Goal: Communication & Community: Answer question/provide support

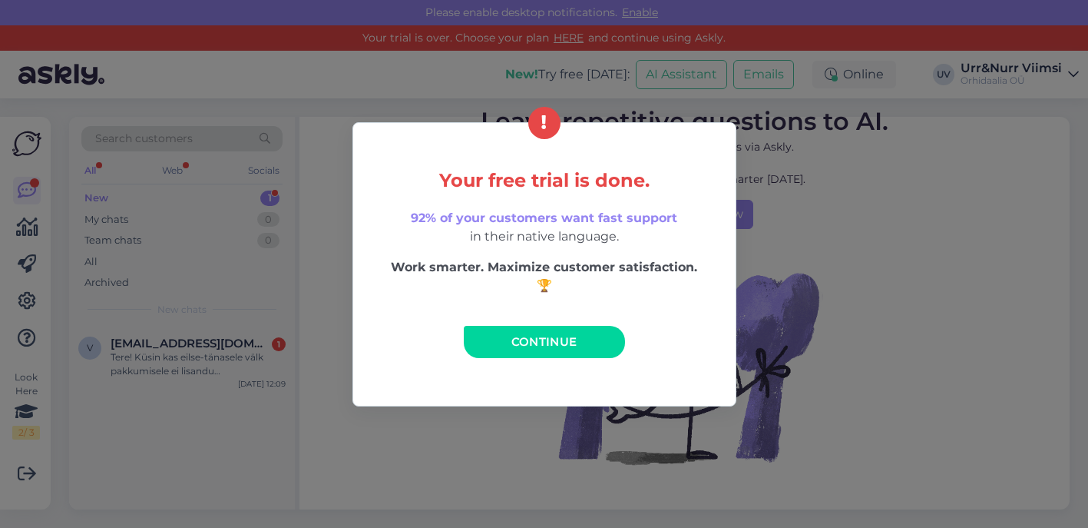
click at [538, 350] on link "Continue" at bounding box center [544, 342] width 161 height 32
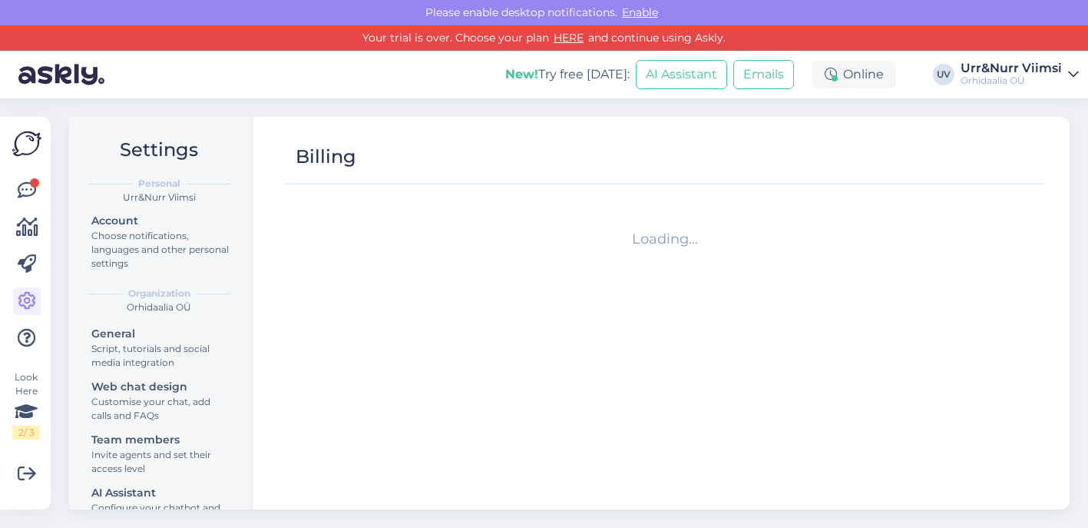
click at [55, 204] on div "Look Here 2 / 3 Get more Your checklist to get more value from Askly. Close Con…" at bounding box center [30, 312] width 60 height 429
click at [12, 180] on div "Look Here 2 / 3" at bounding box center [26, 313] width 29 height 368
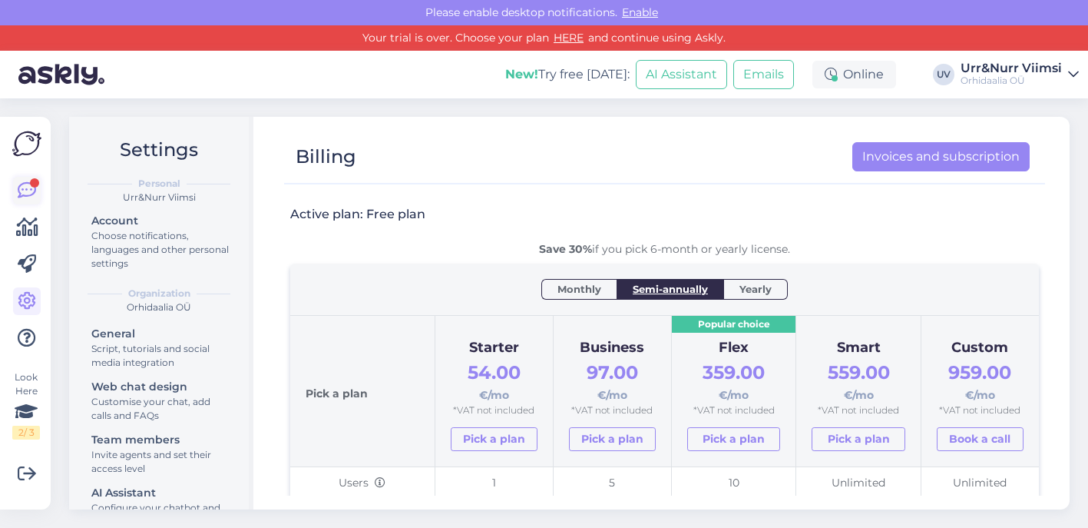
click at [22, 187] on icon at bounding box center [27, 190] width 18 height 18
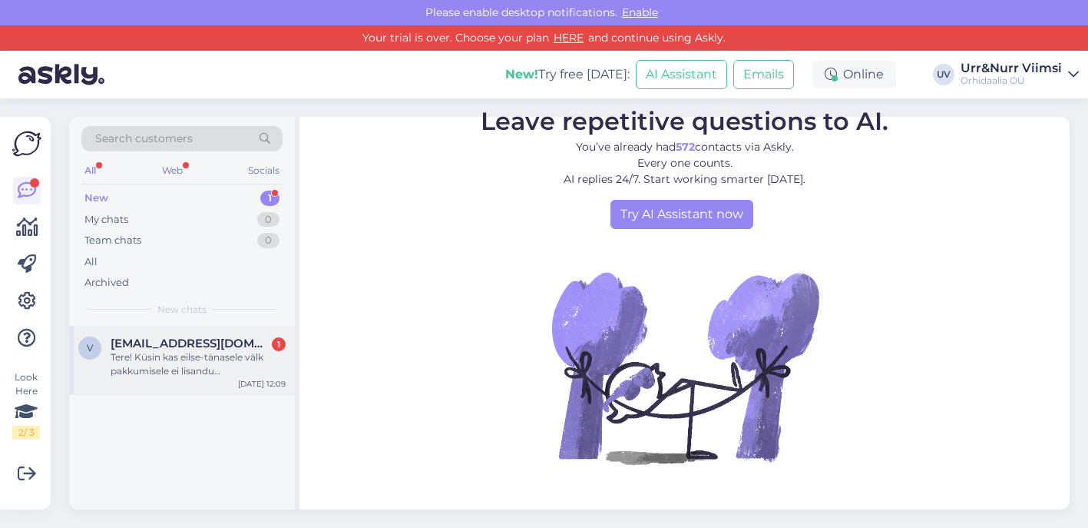
click at [200, 356] on div "Tere! Küsin kas eilse-tänasele välk pakkumisele ei lisandu kliendisoodustus 5%?…" at bounding box center [198, 364] width 175 height 28
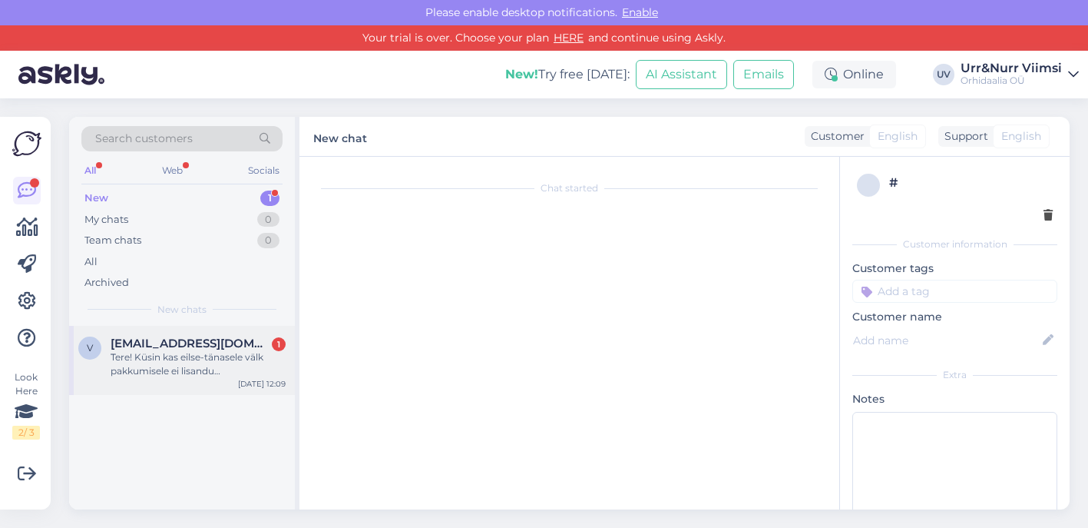
scroll to position [223, 0]
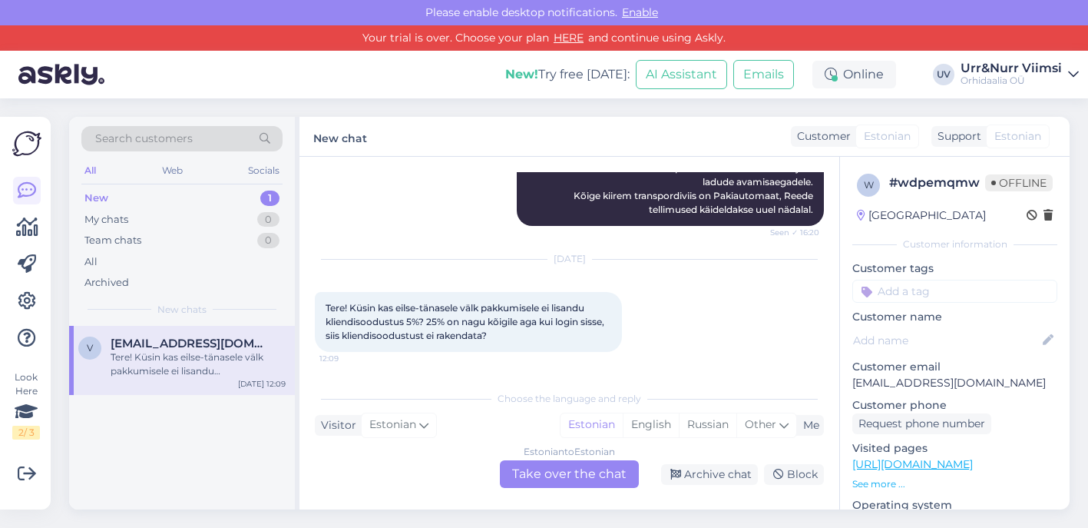
click at [601, 463] on div "Estonian to Estonian Take over the chat" at bounding box center [569, 474] width 139 height 28
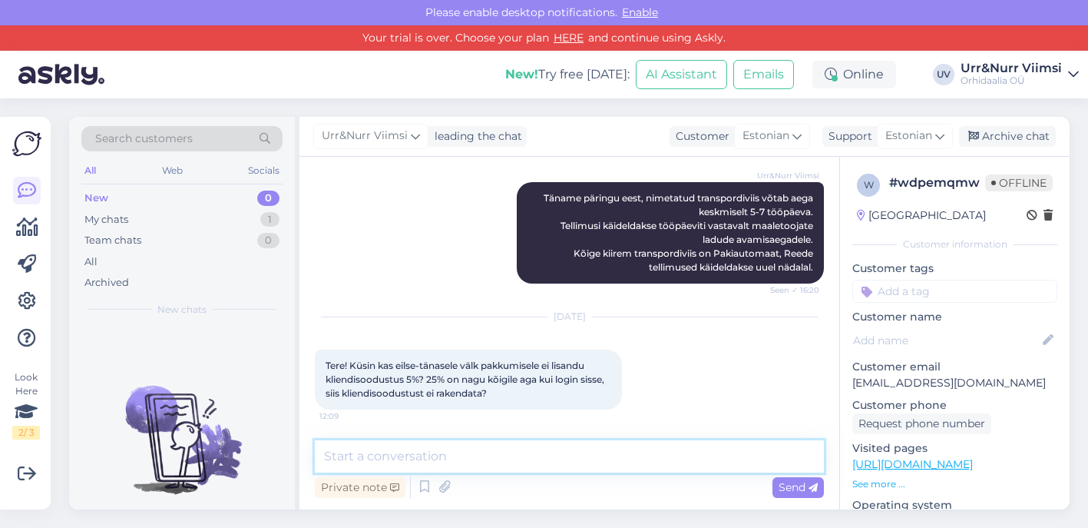
click at [531, 472] on textarea at bounding box center [569, 456] width 509 height 32
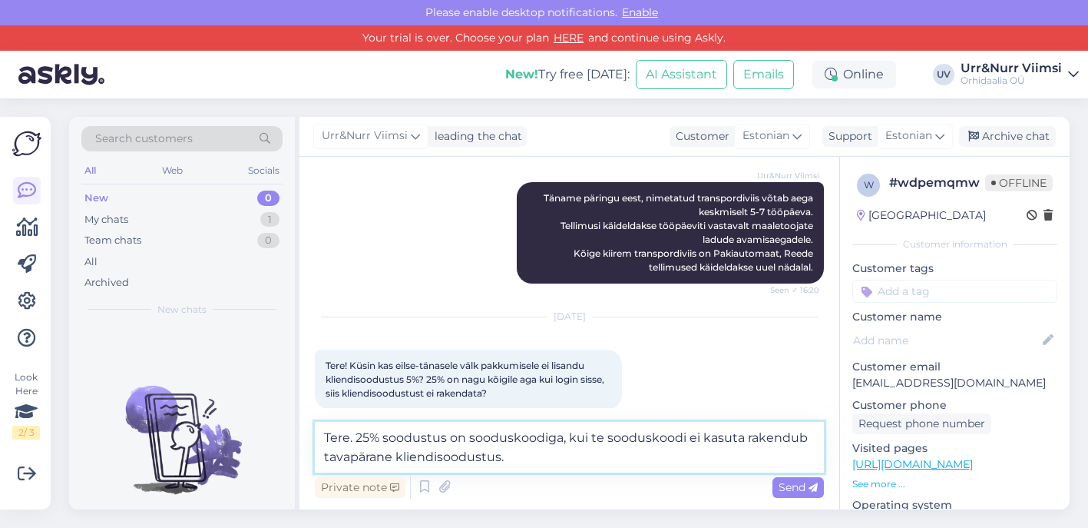
click at [439, 457] on textarea "Tere. 25% soodustus on sooduskoodiga, kui te sooduskoodi ei kasuta rakendub tav…" at bounding box center [569, 447] width 509 height 51
click at [397, 458] on textarea "Tere. 25% soodustus on sooduskoodiga, kui te sooduskoodi ei kasuta rakendub tav…" at bounding box center [569, 447] width 509 height 51
click at [560, 463] on textarea "Tere. 25% soodustus on sooduskoodiga, kui te sooduskoodi ei kasuta rakendub tav…" at bounding box center [569, 447] width 509 height 51
click at [559, 454] on textarea "Tere. 25% soodustus on sooduskoodiga, kui te sooduskoodi ei kasuta rakendub tav…" at bounding box center [569, 447] width 509 height 51
click at [660, 459] on textarea "Tere. 25% soodustus on sooduskoodiga, kui te sooduskoodi ei kasuta rakendub tav…" at bounding box center [569, 447] width 509 height 51
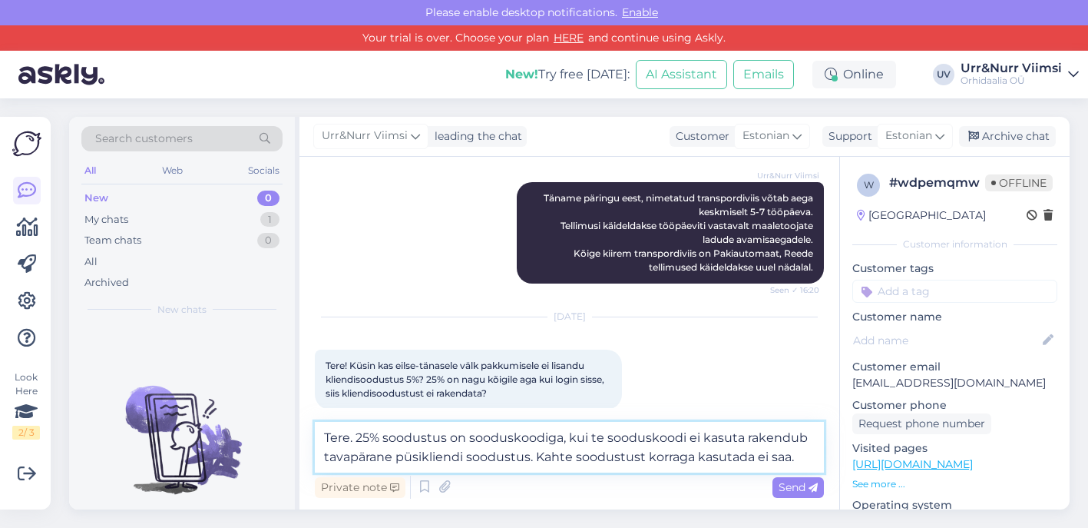
click at [355, 441] on textarea "Tere. 25% soodustus on sooduskoodiga, kui te sooduskoodi ei kasuta rakendub tav…" at bounding box center [569, 447] width 509 height 51
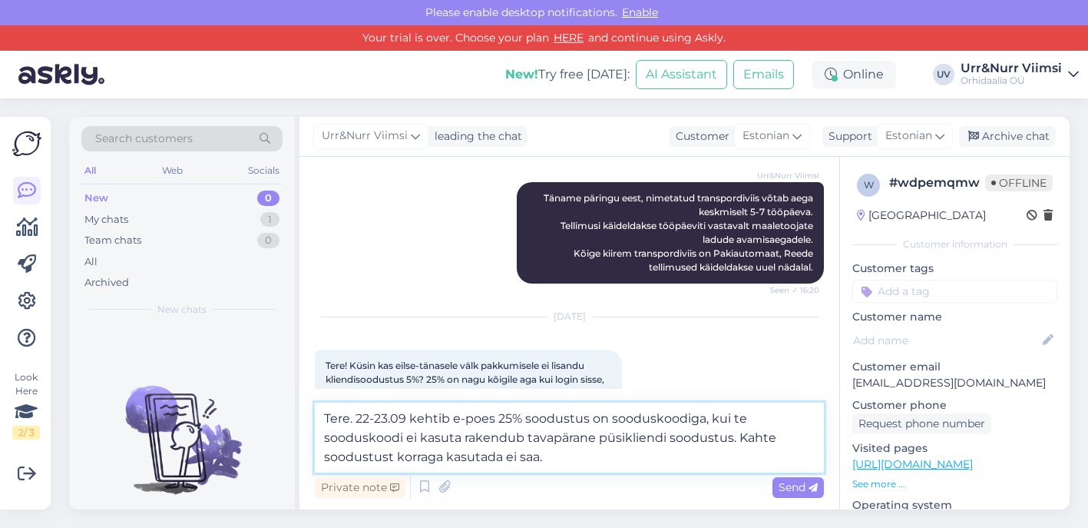
click at [608, 417] on textarea "Tere. 22-23.09 kehtib e-poes 25% soodustus on sooduskoodiga, kui te sooduskoodi…" at bounding box center [569, 437] width 509 height 70
click at [690, 414] on textarea "Tere. 22-23.09 kehtib e-poes 25% soodustus sooduskoodiga, kui te sooduskoodi ei…" at bounding box center [569, 437] width 509 height 70
click at [437, 453] on textarea "Tere. 22-23.09 kehtib e-poes 25% soodustus sooduskoodiga. Kui te sooduskoodi ei…" at bounding box center [569, 437] width 509 height 70
type textarea "Tere. 22-23.09 kehtib e-poes 25% soodustus sooduskoodiga. Kui te sooduskoodi ei…"
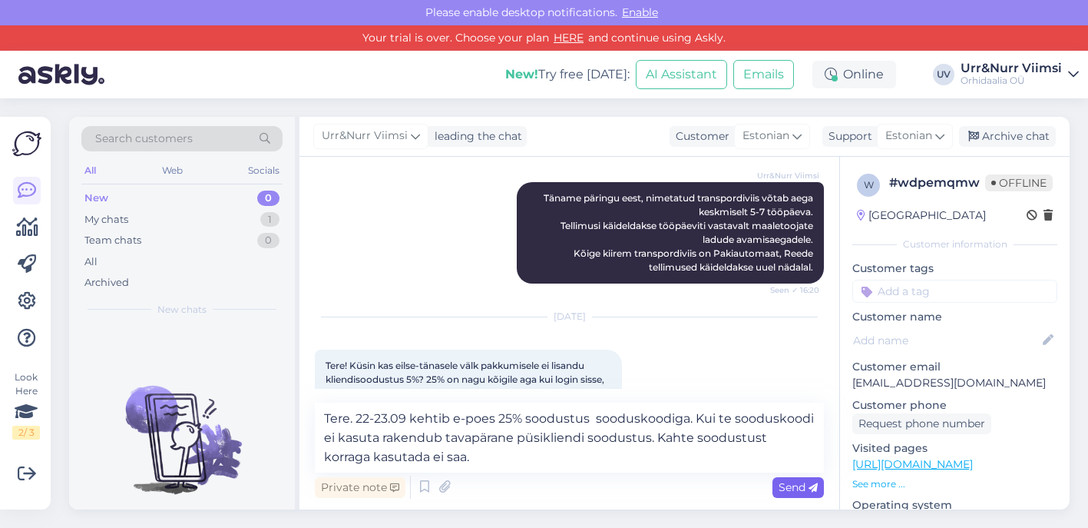
click at [773, 482] on div "Send" at bounding box center [798, 487] width 51 height 21
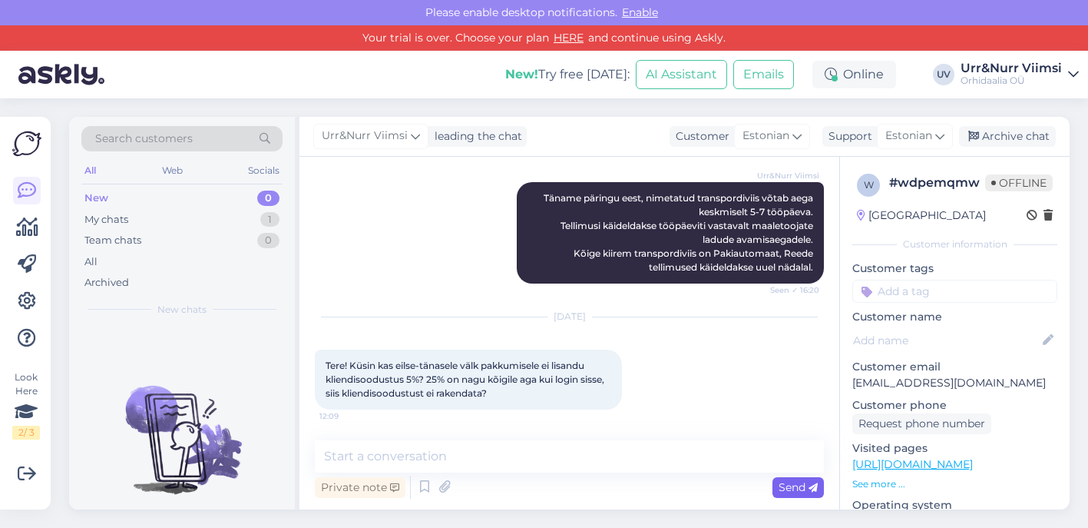
scroll to position [273, 0]
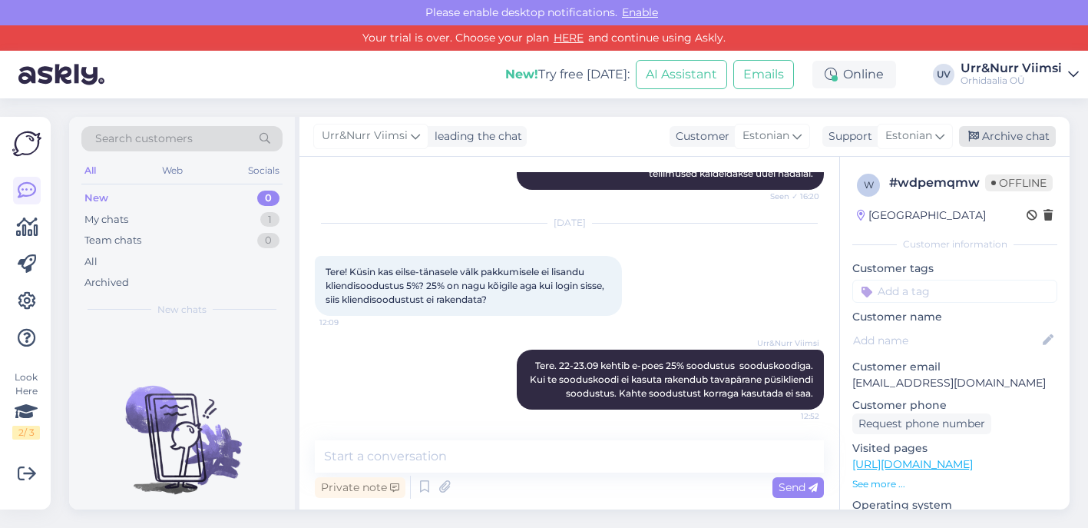
click at [1005, 137] on div "Archive chat" at bounding box center [1007, 136] width 97 height 21
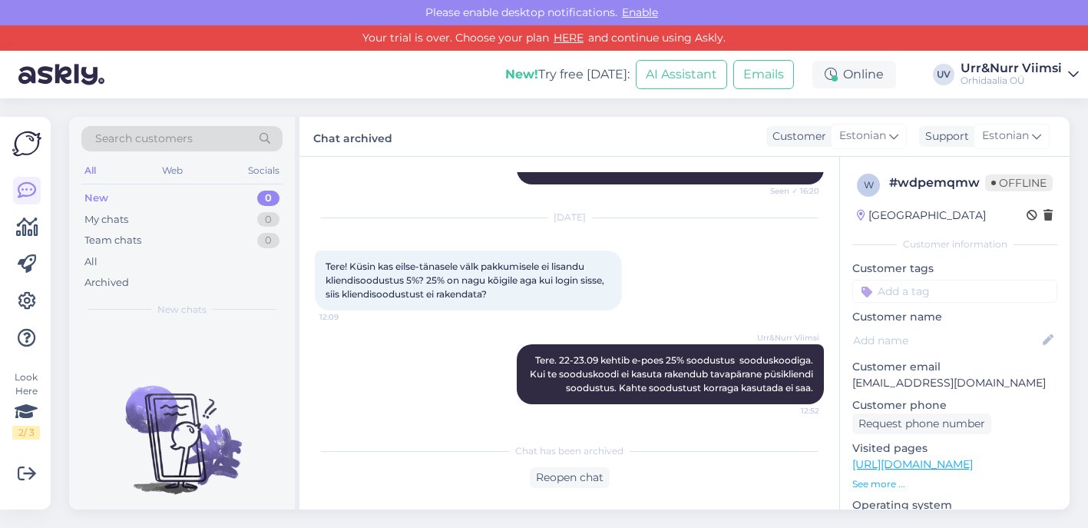
scroll to position [278, 0]
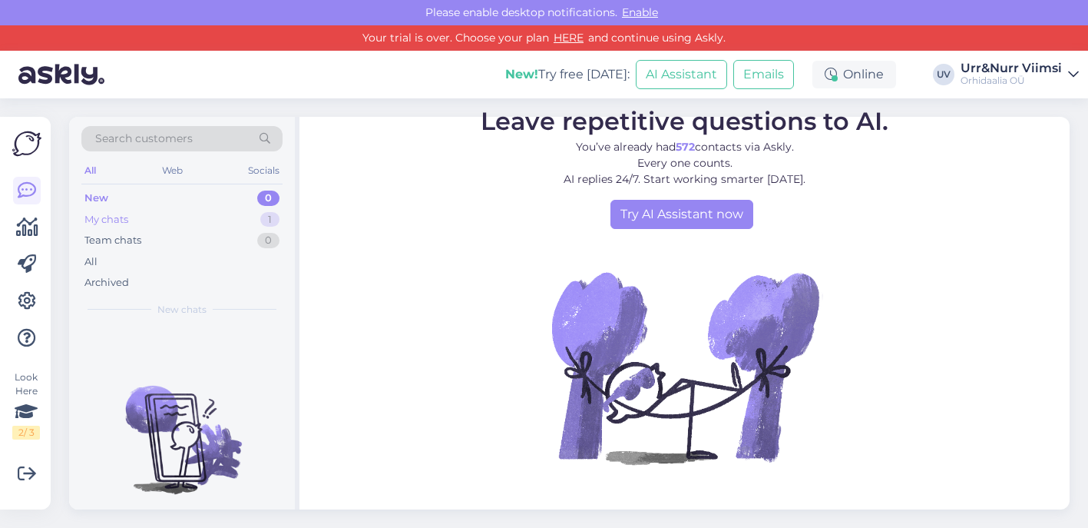
click at [144, 220] on div "My chats 1" at bounding box center [181, 220] width 201 height 22
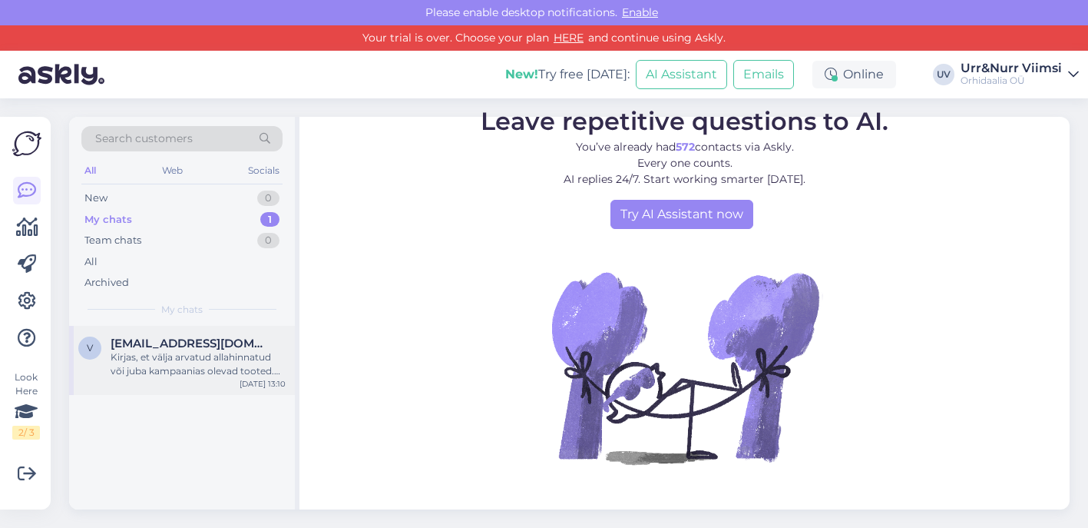
click at [187, 360] on div "Kirjas, et välja arvatud allahinnatud või juba kampaanias olevad tooted. See pa…" at bounding box center [198, 364] width 175 height 28
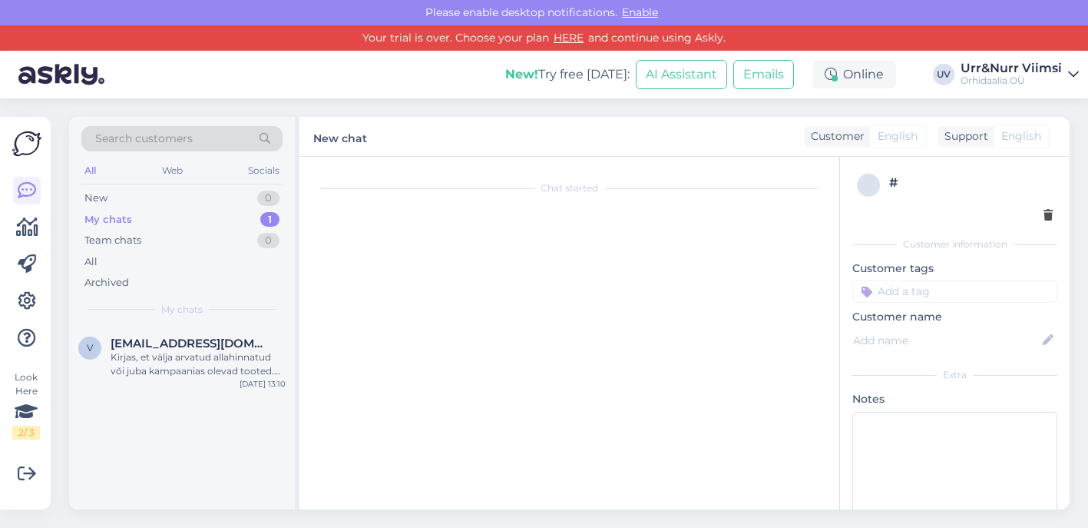
scroll to position [432, 0]
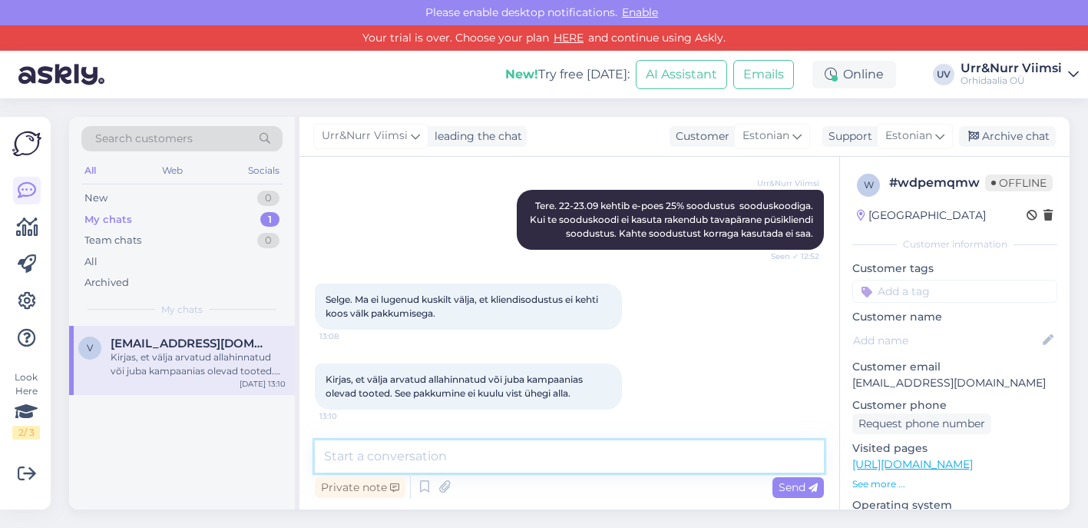
click at [529, 453] on textarea at bounding box center [569, 456] width 509 height 32
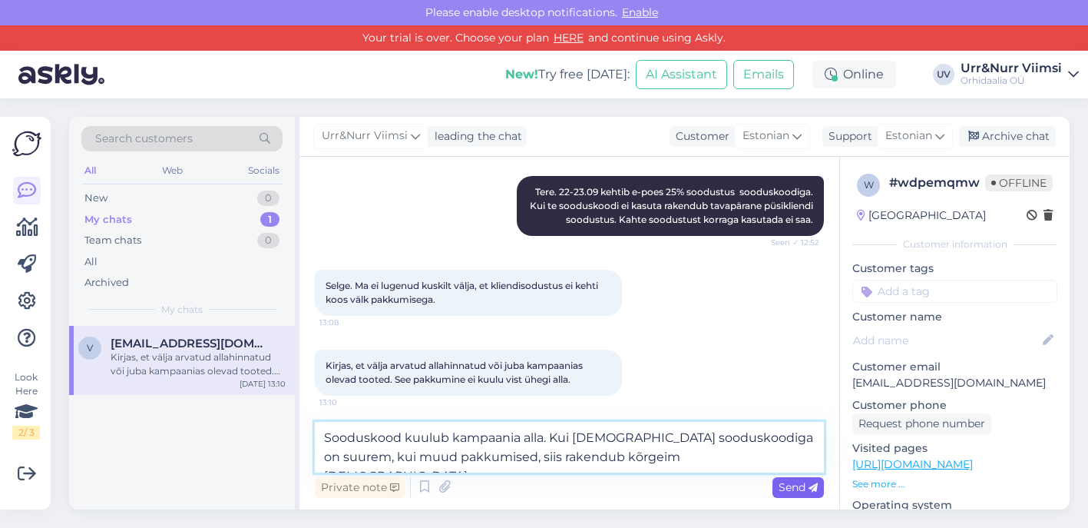
type textarea "Sooduskood kuulub kampaania alla. Kui allahindlus sooduskoodiga on suurem, kui …"
click at [784, 490] on span "Send" at bounding box center [798, 487] width 39 height 14
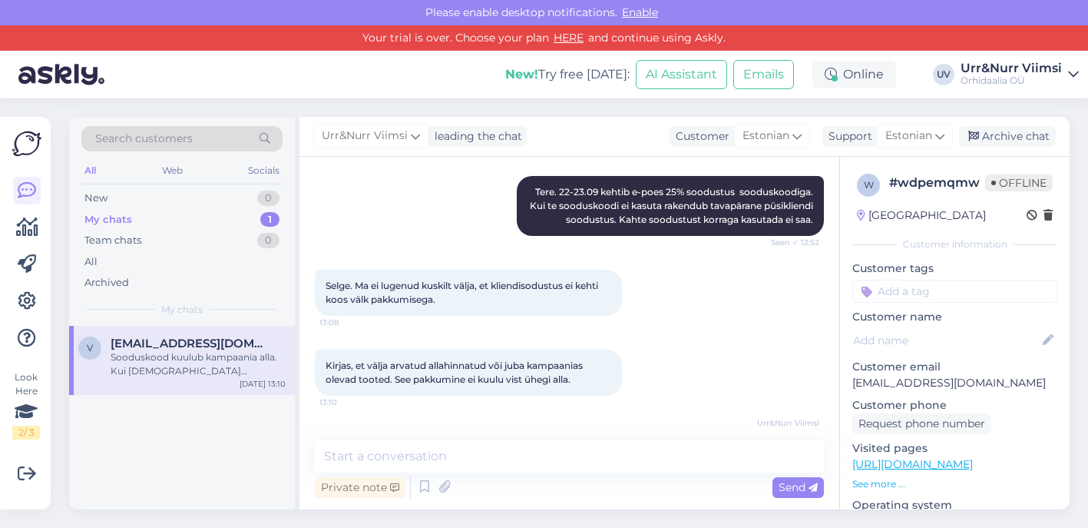
scroll to position [526, 0]
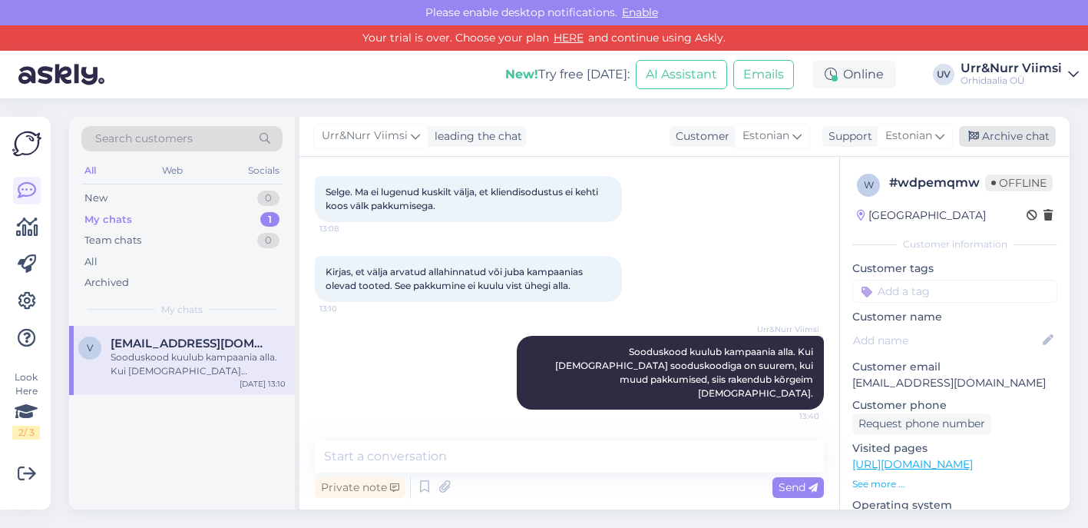
click at [1012, 141] on div "Archive chat" at bounding box center [1007, 136] width 97 height 21
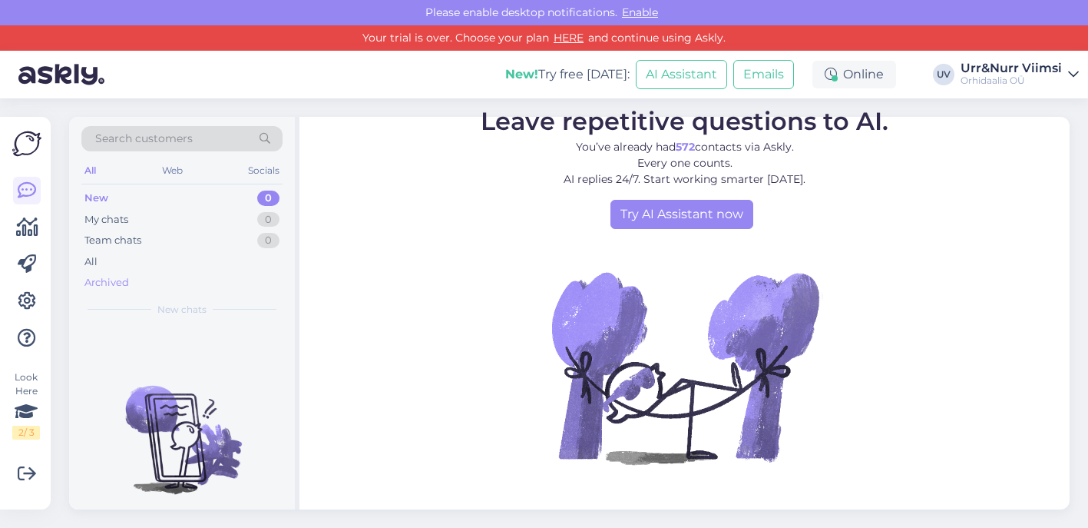
click at [115, 275] on div "Archived" at bounding box center [106, 282] width 45 height 15
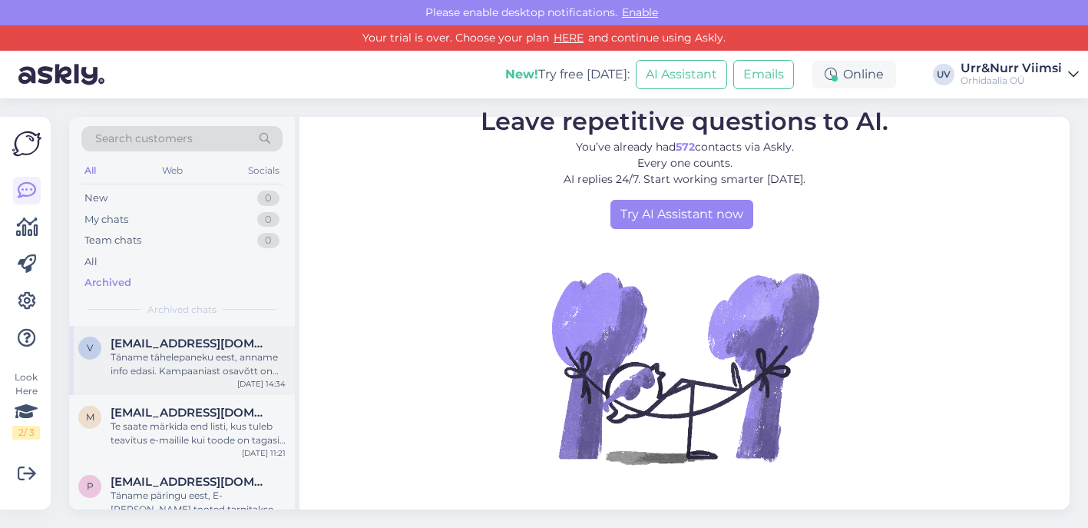
click at [219, 358] on div "Täname tähelepaneku eest, anname info edasi. Kampaaniast osavõtt on vabatahtlik…" at bounding box center [198, 364] width 175 height 28
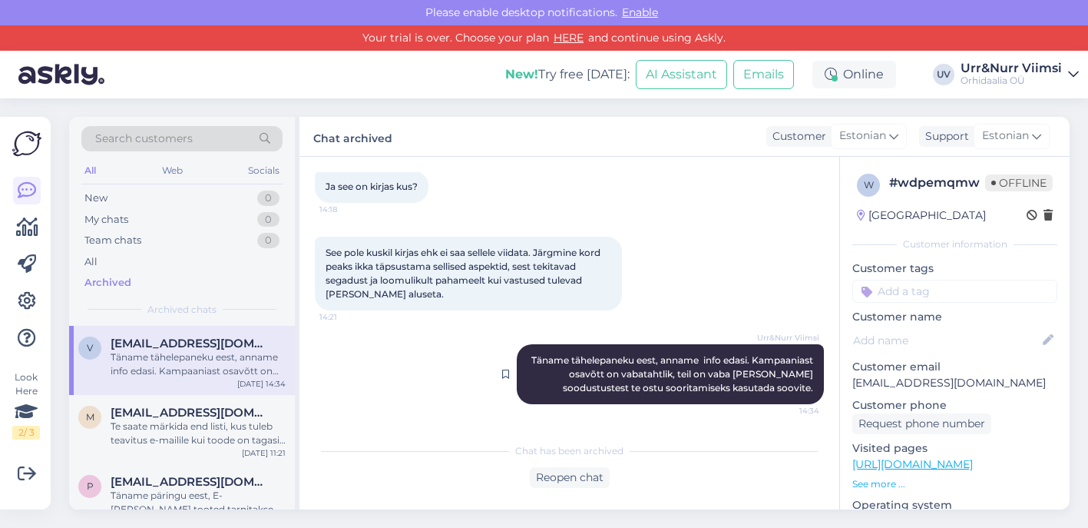
scroll to position [813, 0]
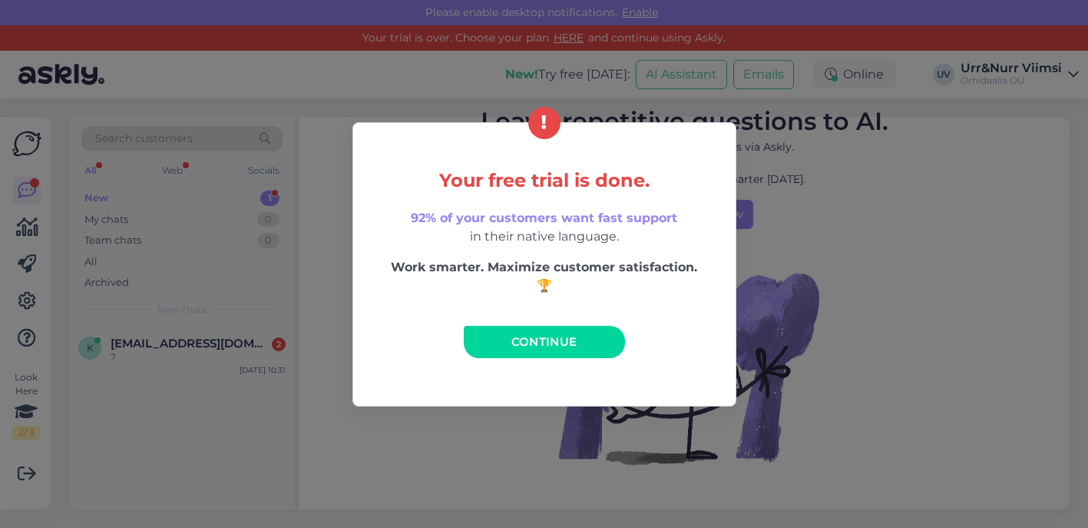
click at [552, 343] on span "Continue" at bounding box center [544, 341] width 66 height 15
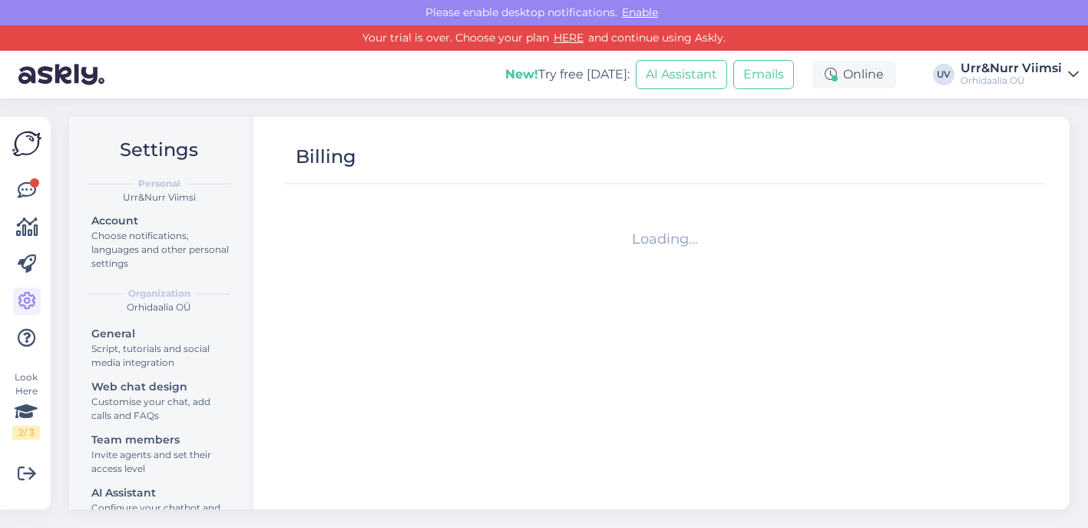
click at [26, 210] on div at bounding box center [27, 264] width 28 height 175
click at [27, 188] on icon at bounding box center [27, 190] width 18 height 18
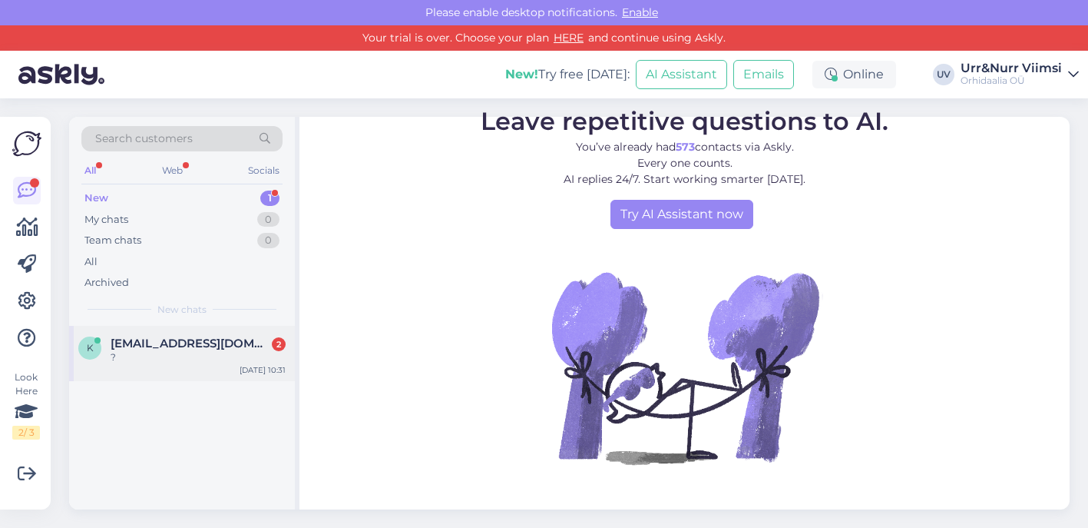
click at [181, 361] on div "?" at bounding box center [198, 357] width 175 height 14
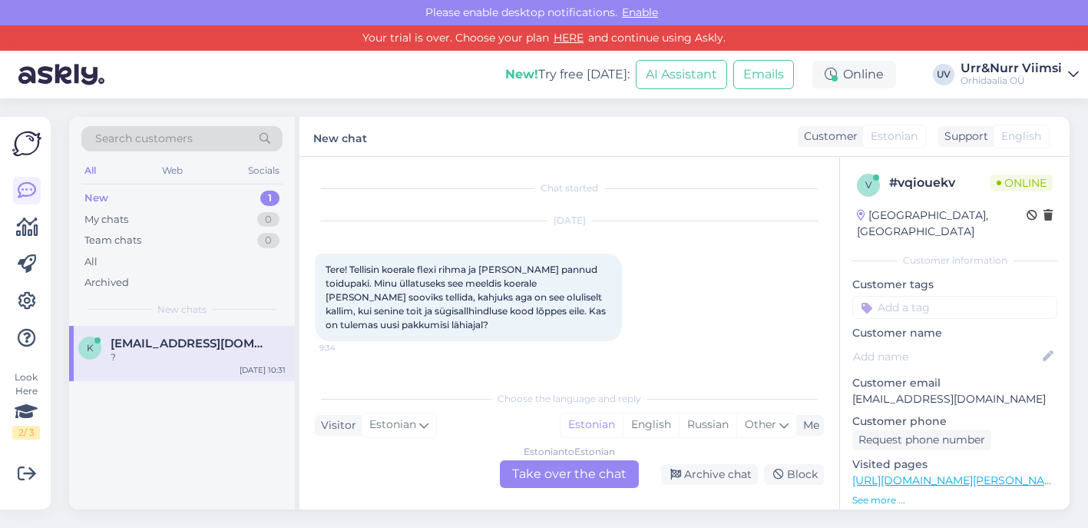
scroll to position [55, 0]
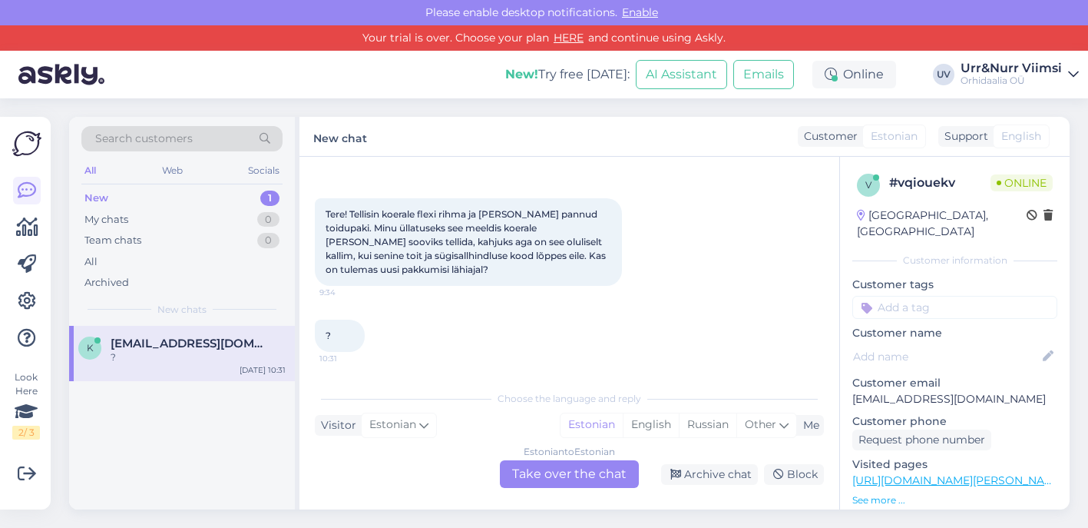
click at [551, 468] on div "Estonian to Estonian Take over the chat" at bounding box center [569, 474] width 139 height 28
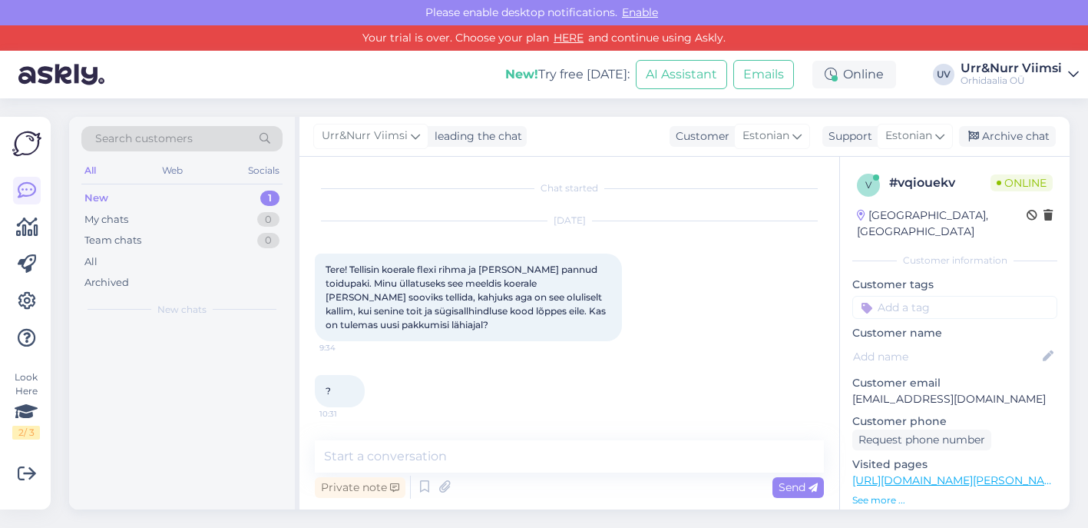
scroll to position [0, 0]
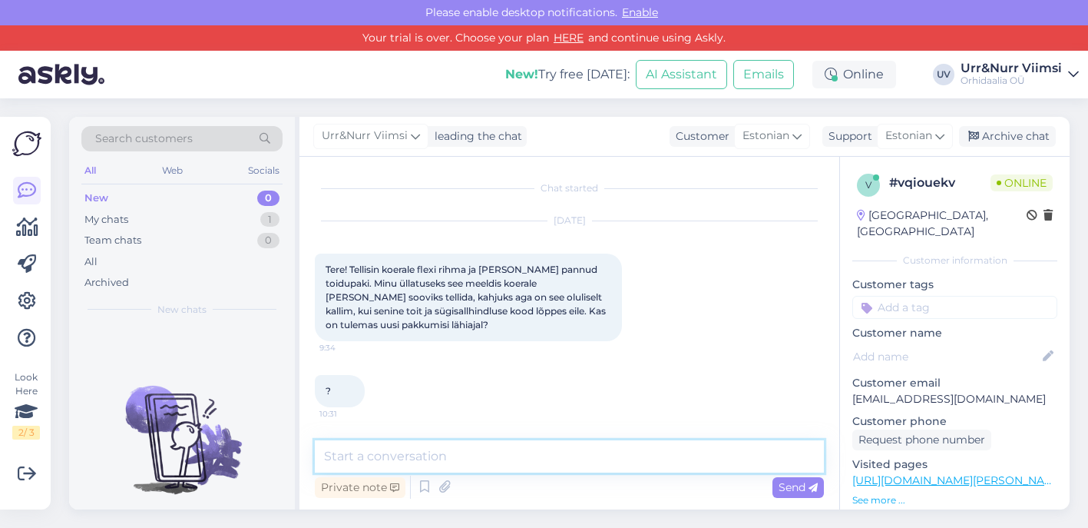
click at [521, 445] on textarea at bounding box center [569, 456] width 509 height 32
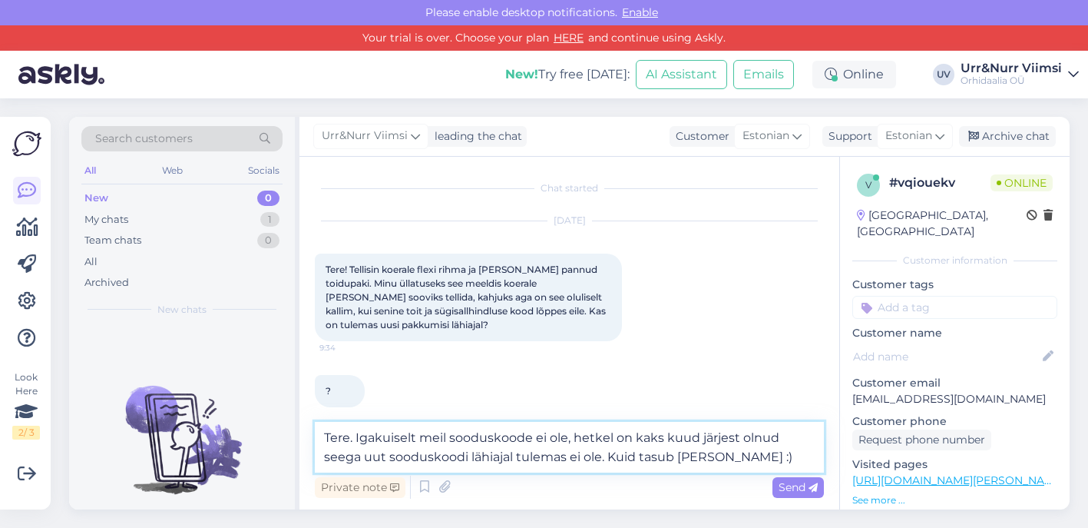
click at [356, 432] on textarea "Tere. Igakuiselt meil sooduskoode ei ole, hetkel on kaks kuud järjest olnud see…" at bounding box center [569, 447] width 509 height 51
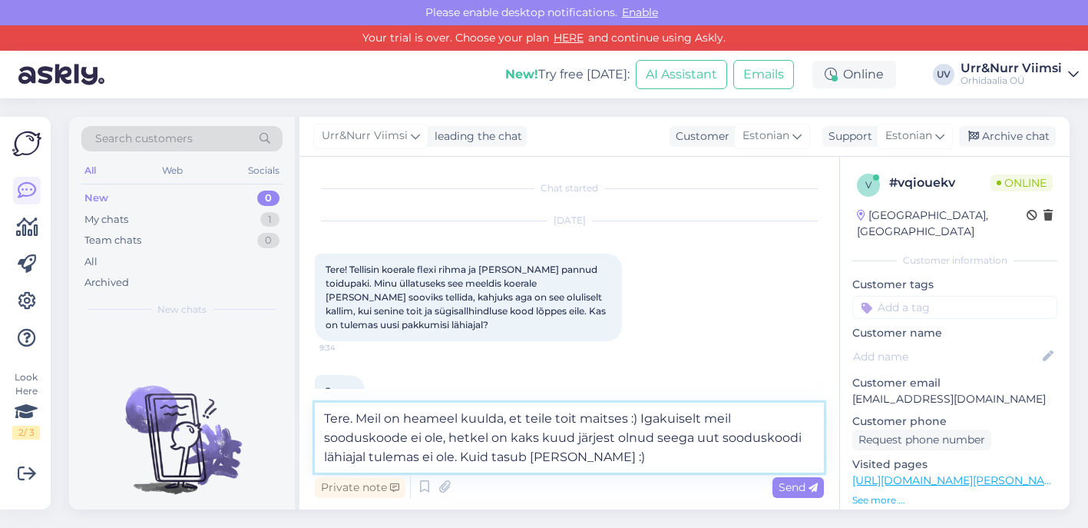
click at [576, 417] on textarea "Tere. Meil on heameel kuulda, et teile toit maitses :) Igakuiselt meil soodusko…" at bounding box center [569, 437] width 509 height 70
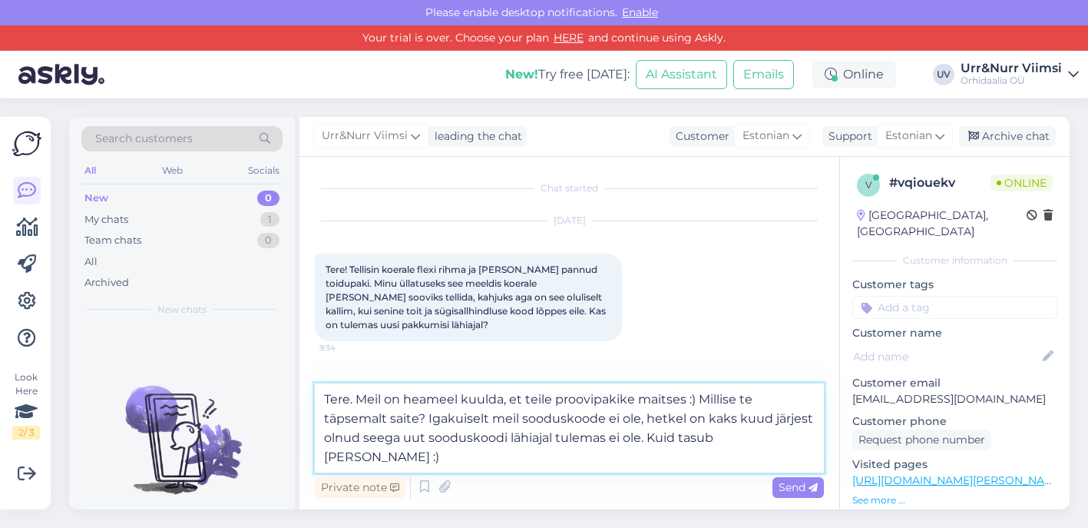
click at [547, 455] on textarea "Tere. Meil on heameel kuulda, et teile proovipakike maitses :) Millise te täpse…" at bounding box center [569, 427] width 509 height 89
click at [419, 414] on textarea "Tere. Meil on heameel kuulda, et teile proovipakike maitses :) Millise te täpse…" at bounding box center [569, 427] width 509 height 89
type textarea "Tere. Meil on heameel kuulda, et teile proovipakike maitses :) Millise te täpse…"
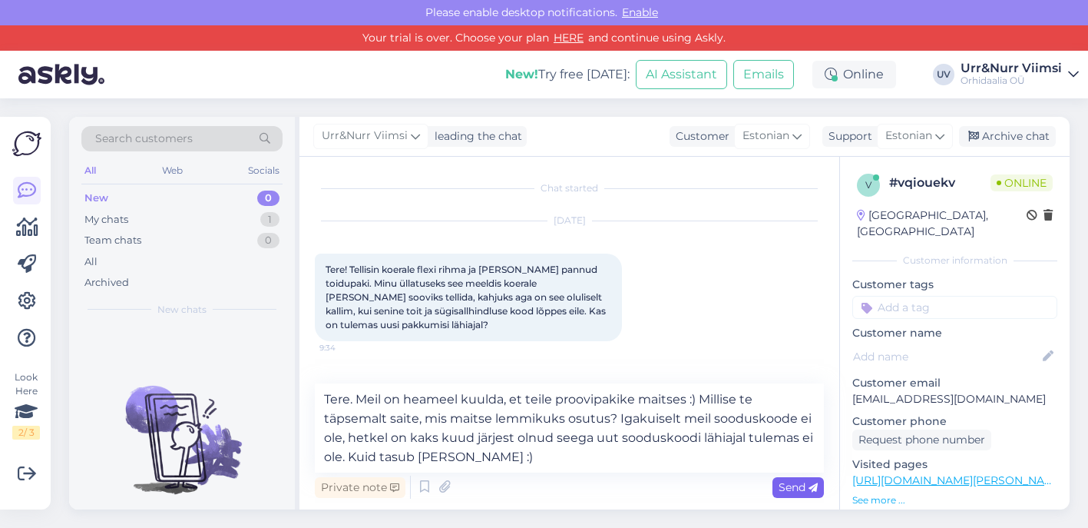
click at [792, 491] on span "Send" at bounding box center [798, 487] width 39 height 14
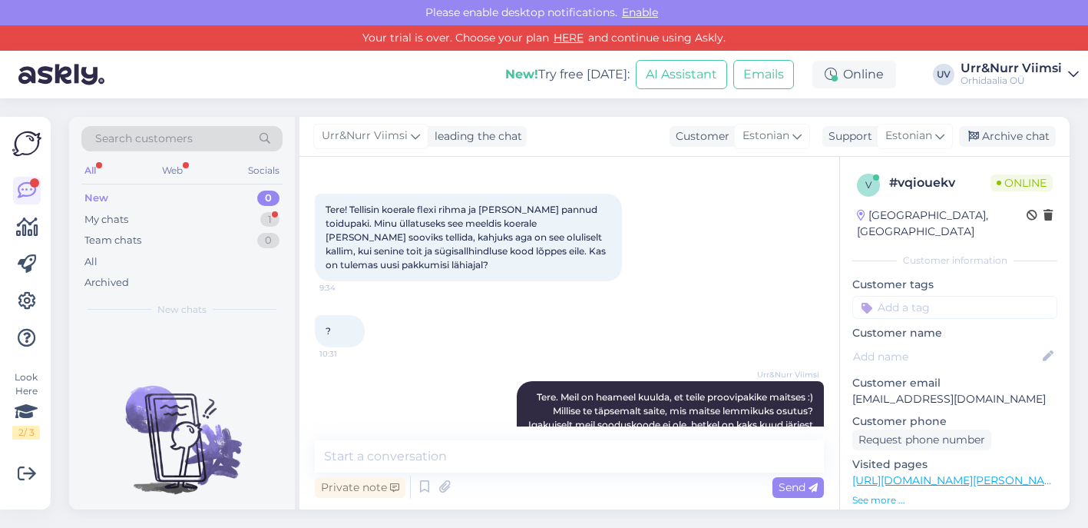
scroll to position [185, 0]
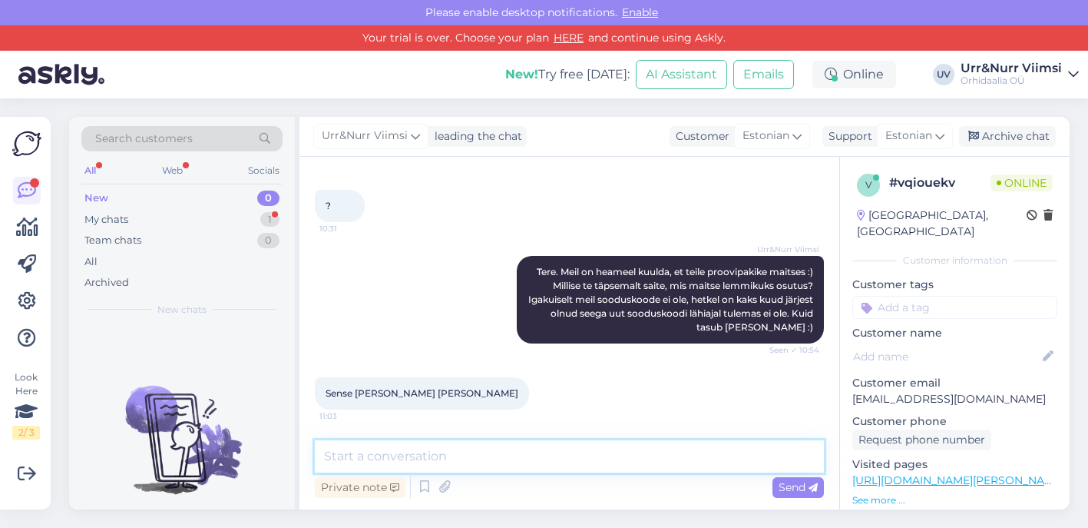
click at [500, 457] on textarea at bounding box center [569, 456] width 509 height 32
type textarea "Saame teile kinkida ühekordse sooduskoodi 15% "midagiuut15" :)"
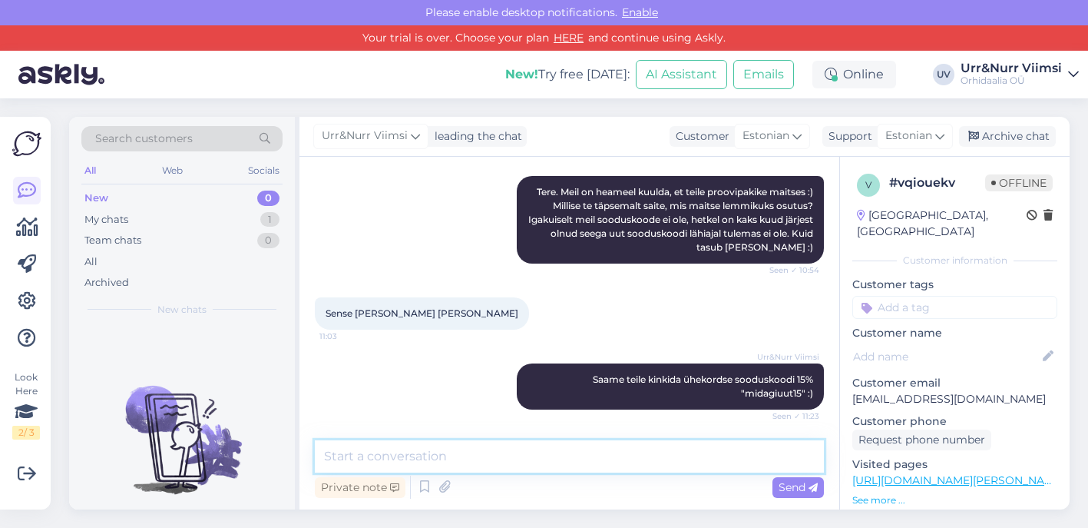
scroll to position [331, 0]
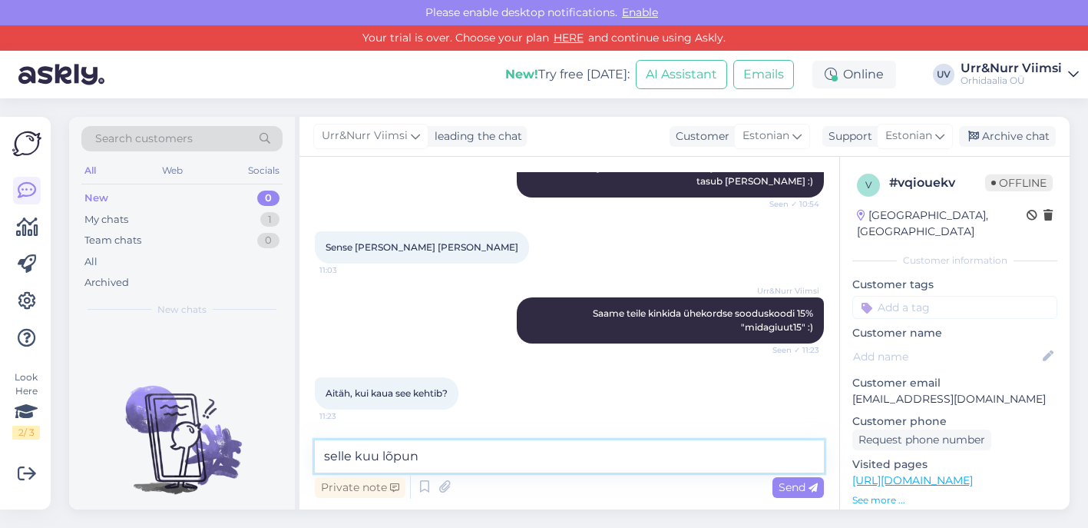
type textarea "selle kuu lõpuni"
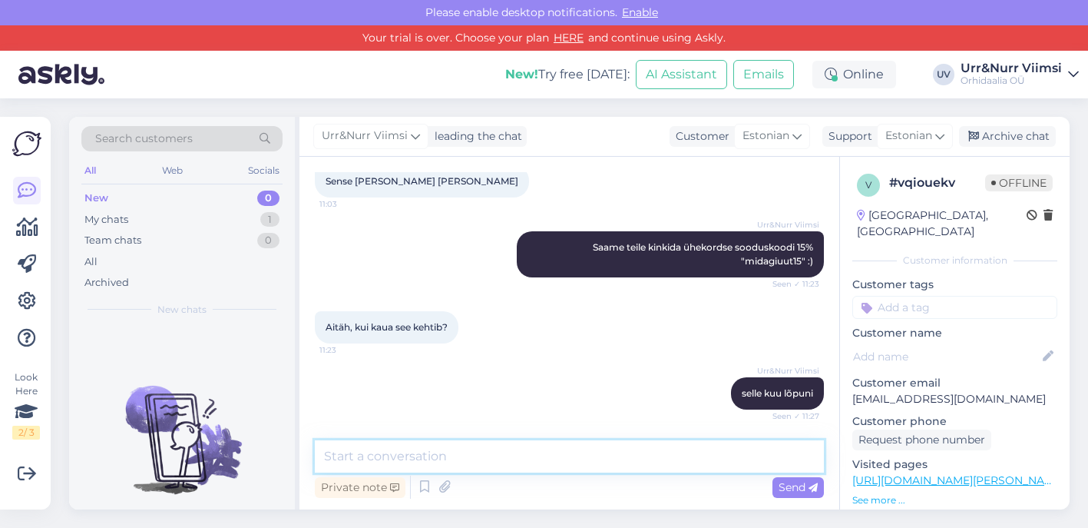
click at [494, 455] on textarea at bounding box center [569, 456] width 509 height 32
type textarea "Head nautimist"
click at [1023, 132] on div "Archive chat" at bounding box center [1007, 136] width 97 height 21
